Goal: Information Seeking & Learning: Learn about a topic

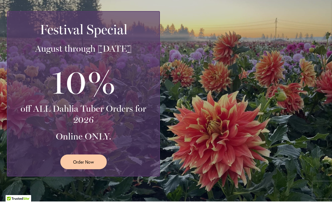
scroll to position [107, 0]
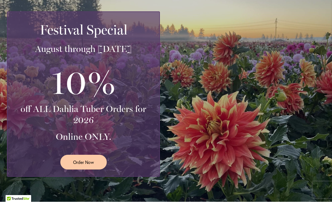
click at [272, 61] on div "Festival Special August through September 28th 10% off ALL Dahlia Tuber Orders …" at bounding box center [167, 93] width 321 height 165
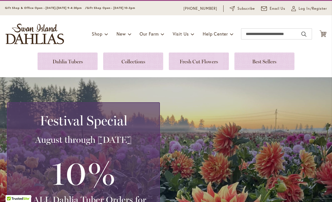
scroll to position [16, 0]
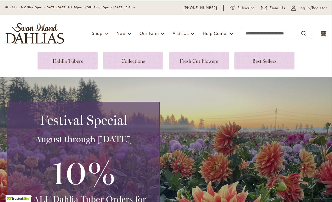
click at [133, 62] on link at bounding box center [133, 61] width 60 height 18
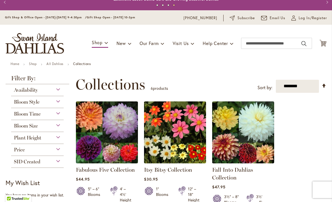
scroll to position [8, 0]
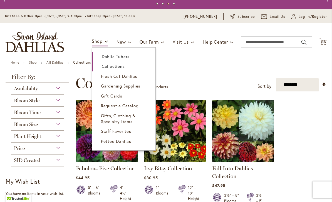
click at [121, 139] on span "Potted Dahlias" at bounding box center [116, 142] width 30 height 6
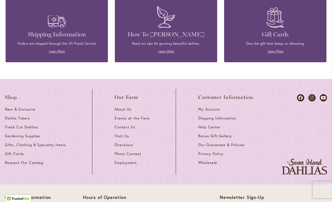
scroll to position [877, 0]
click at [56, 37] on h4 "Shipping Information" at bounding box center [57, 34] width 86 height 8
click at [60, 53] on link "Learn More" at bounding box center [57, 51] width 16 height 4
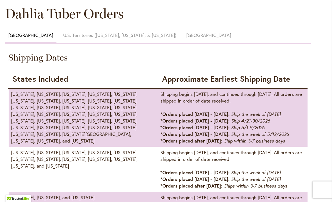
scroll to position [282, 0]
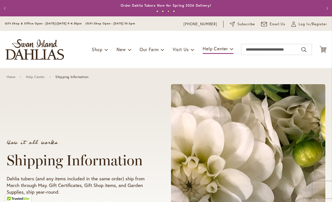
scroll to position [0, 0]
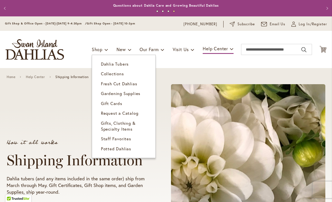
click at [124, 63] on span "Dahlia Tubers" at bounding box center [115, 64] width 28 height 6
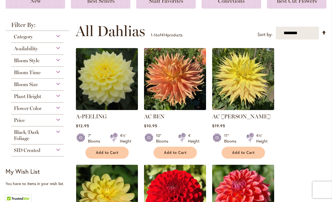
scroll to position [90, 0]
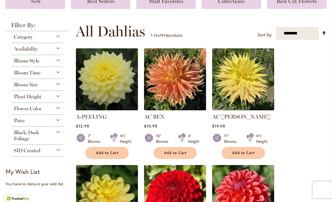
click at [58, 35] on div "Category" at bounding box center [37, 35] width 53 height 9
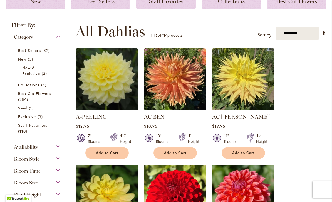
click at [60, 37] on div "Category" at bounding box center [37, 35] width 53 height 9
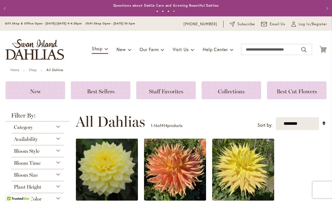
scroll to position [0, 0]
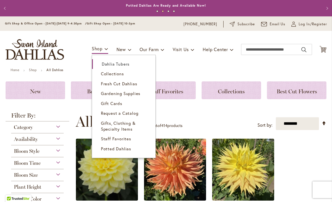
click at [113, 150] on span "Potted Dahlias" at bounding box center [116, 149] width 30 height 6
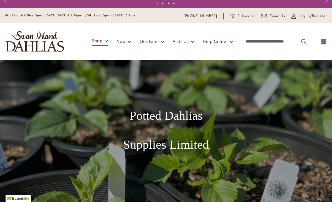
scroll to position [8, 0]
